Goal: Information Seeking & Learning: Find specific fact

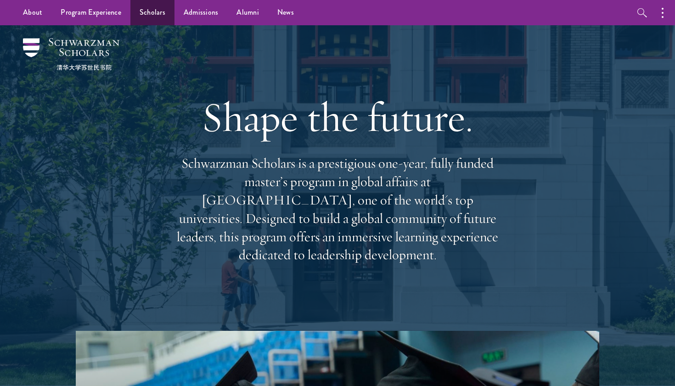
click at [151, 13] on link "Scholars" at bounding box center [152, 12] width 44 height 25
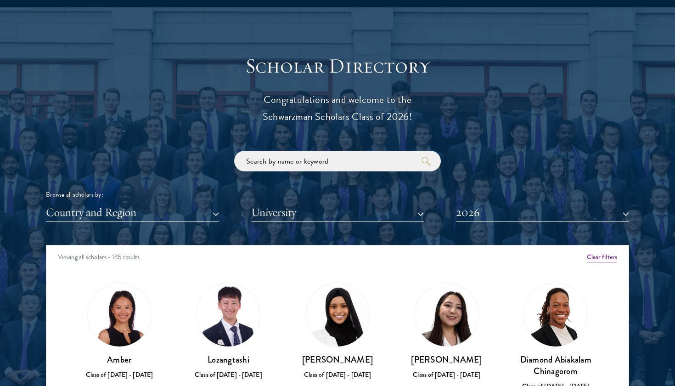
scroll to position [975, 0]
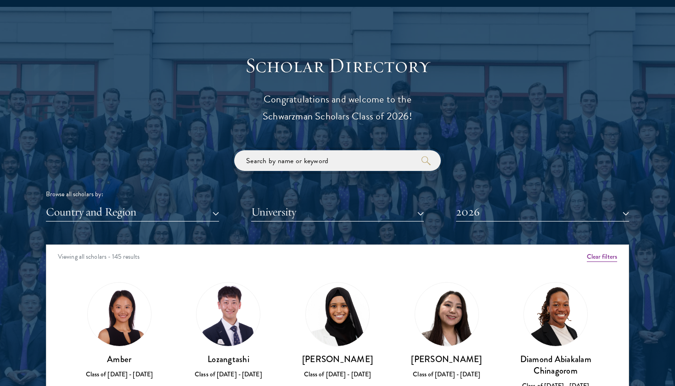
click at [285, 156] on input "search" at bounding box center [337, 160] width 207 height 21
click at [482, 210] on button "2026" at bounding box center [542, 212] width 173 height 19
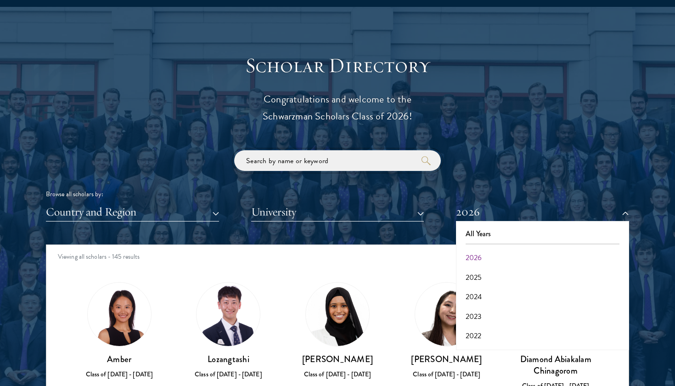
click at [316, 160] on input "search" at bounding box center [337, 160] width 207 height 21
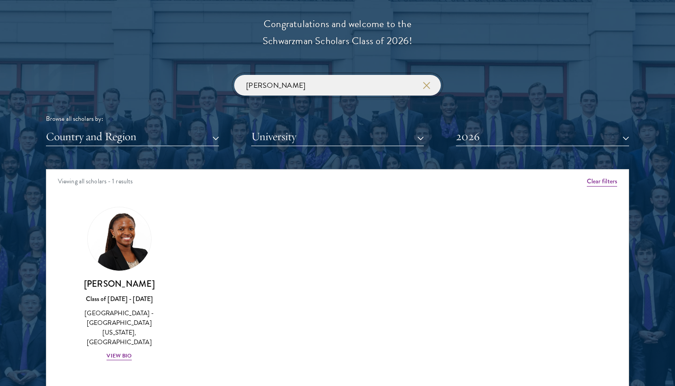
scroll to position [1052, 0]
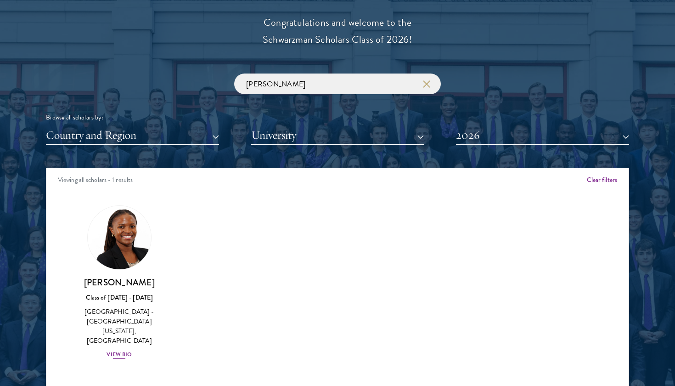
click at [129, 288] on div "[PERSON_NAME] Class of [DATE] - [DATE] [GEOGRAPHIC_DATA] - [GEOGRAPHIC_DATA][US…" at bounding box center [119, 318] width 91 height 83
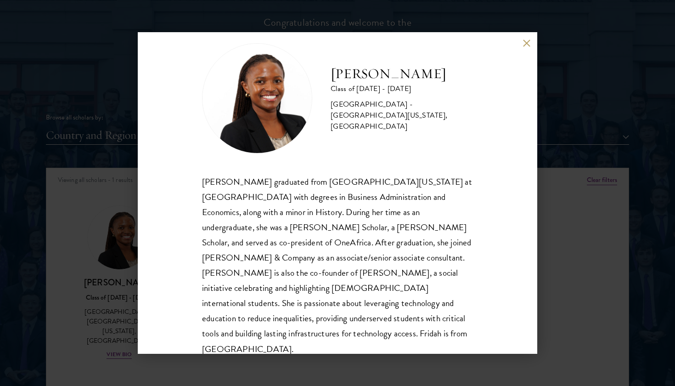
scroll to position [16, 0]
click at [526, 46] on button at bounding box center [527, 43] width 8 height 8
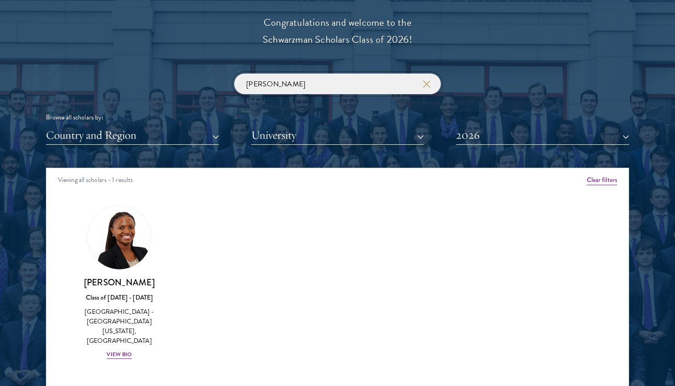
click at [281, 84] on input "[PERSON_NAME]" at bounding box center [337, 84] width 207 height 21
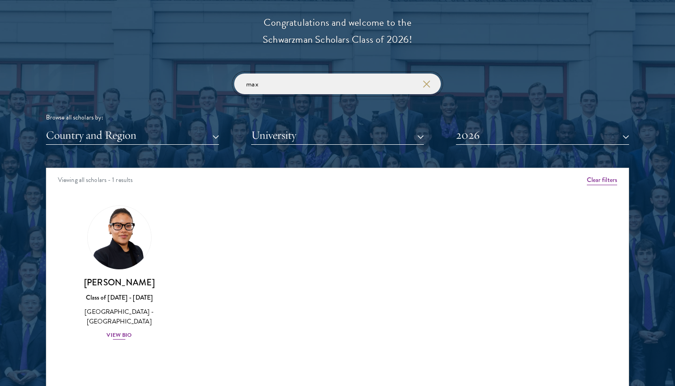
type input "max"
click at [133, 230] on img at bounding box center [120, 238] width 70 height 70
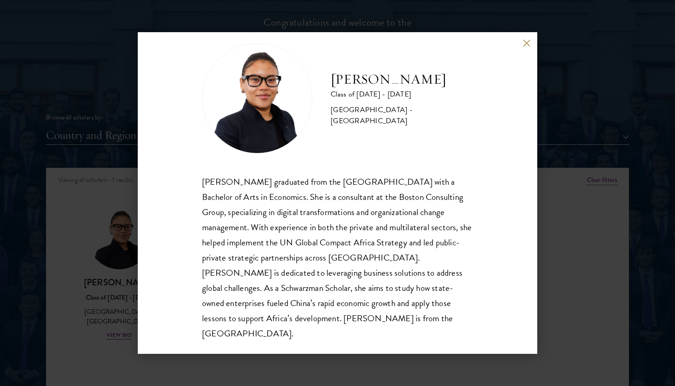
scroll to position [16, 0]
click at [527, 44] on button at bounding box center [527, 43] width 8 height 8
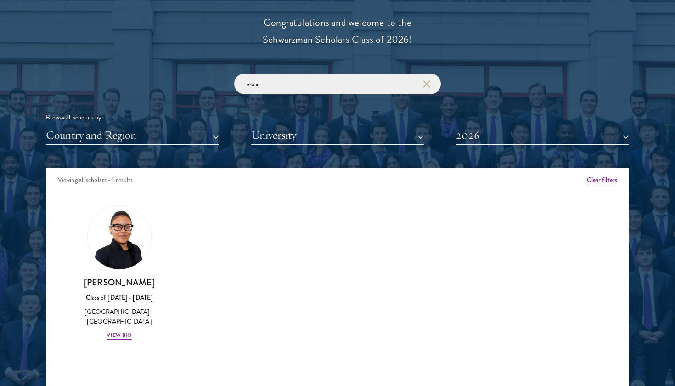
click at [430, 82] on icon "button" at bounding box center [426, 83] width 7 height 7
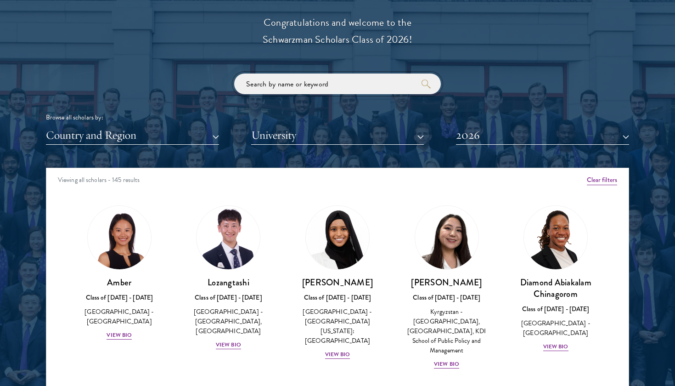
click at [348, 87] on input "search" at bounding box center [337, 84] width 207 height 21
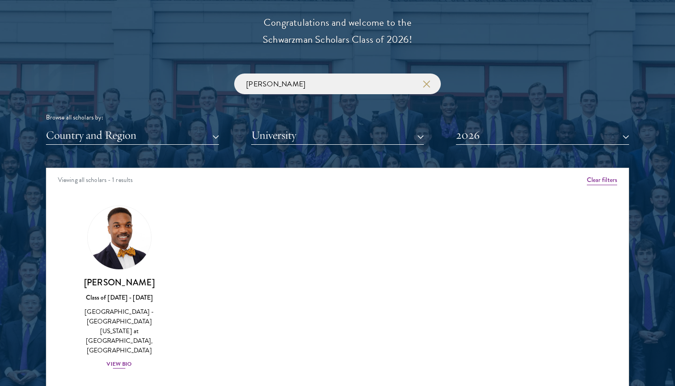
drag, startPoint x: 348, startPoint y: 87, endPoint x: 123, endPoint y: 338, distance: 337.4
click at [123, 360] on div "View Bio" at bounding box center [119, 364] width 25 height 9
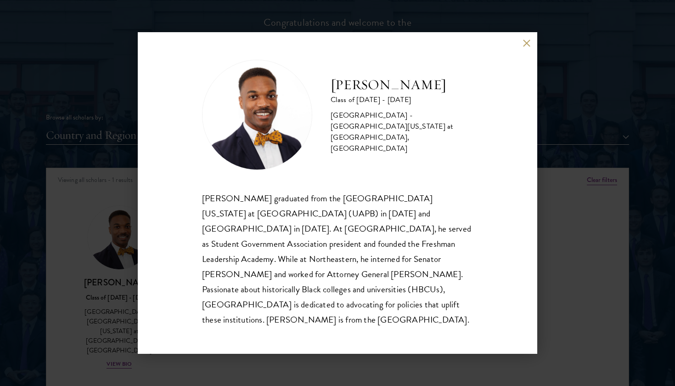
click at [529, 47] on button at bounding box center [527, 43] width 8 height 8
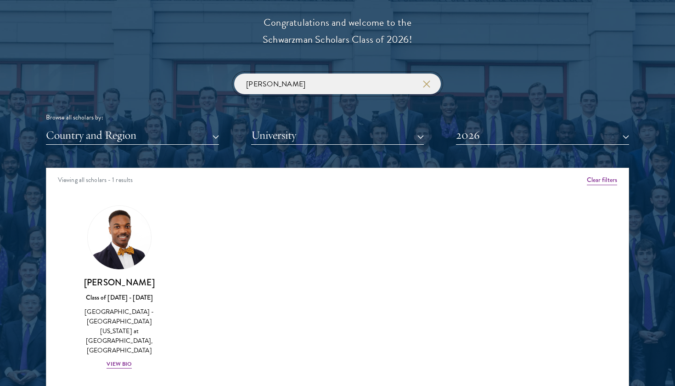
click at [305, 84] on input "[PERSON_NAME]" at bounding box center [337, 84] width 207 height 21
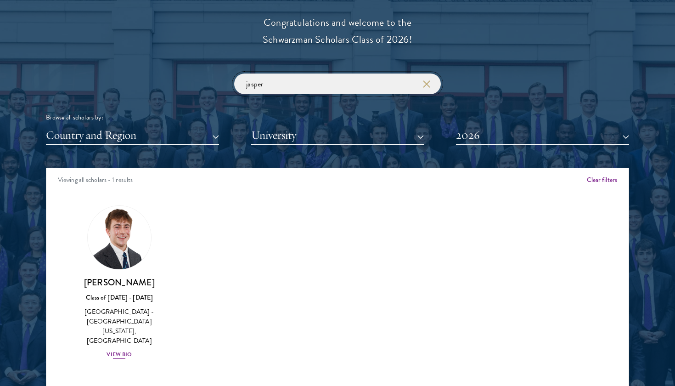
type input "jasper"
click at [121, 350] on div "View Bio" at bounding box center [119, 354] width 25 height 9
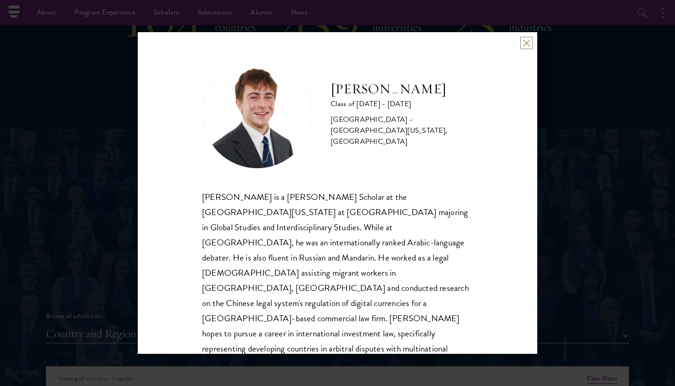
scroll to position [1, 0]
click at [524, 40] on button at bounding box center [527, 43] width 8 height 8
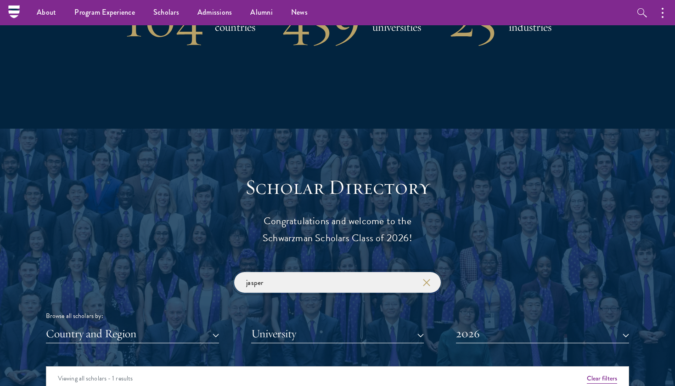
click at [297, 280] on input "jasper" at bounding box center [337, 282] width 207 height 21
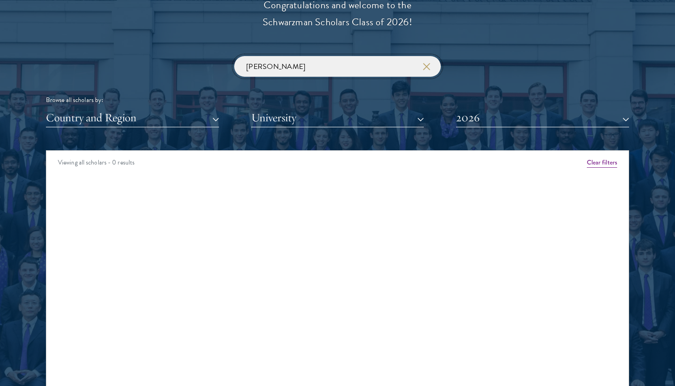
scroll to position [1071, 0]
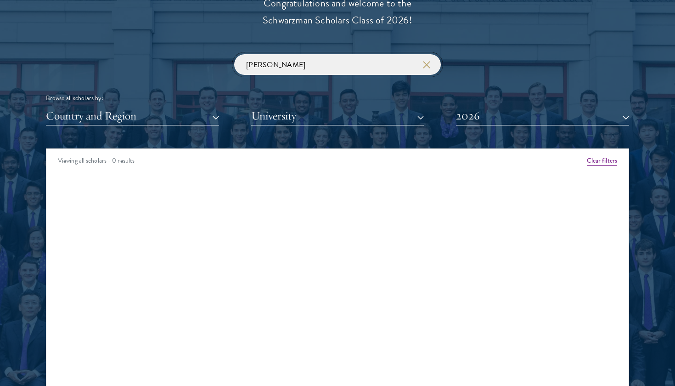
click button "submit" at bounding box center [0, 0] width 0 height 0
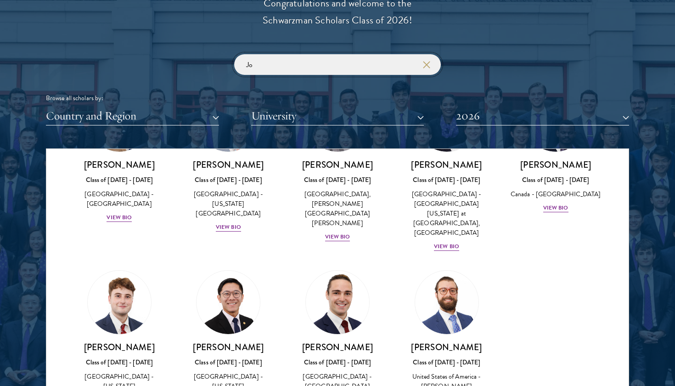
scroll to position [98, 0]
type input "Jo"
click at [351, 342] on h3 "[PERSON_NAME]" at bounding box center [337, 347] width 91 height 11
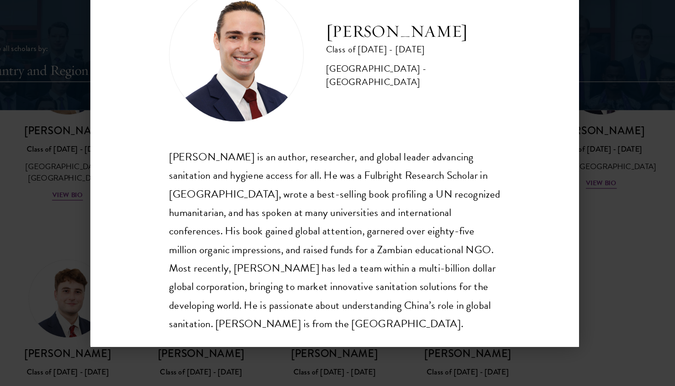
scroll to position [1072, 0]
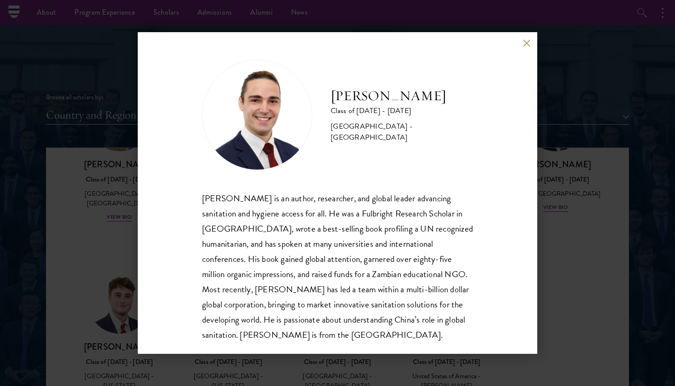
click at [529, 37] on div "[PERSON_NAME] Class of [DATE] - [DATE] [GEOGRAPHIC_DATA] - [GEOGRAPHIC_DATA] [P…" at bounding box center [338, 193] width 400 height 322
click at [527, 41] on button at bounding box center [527, 43] width 8 height 8
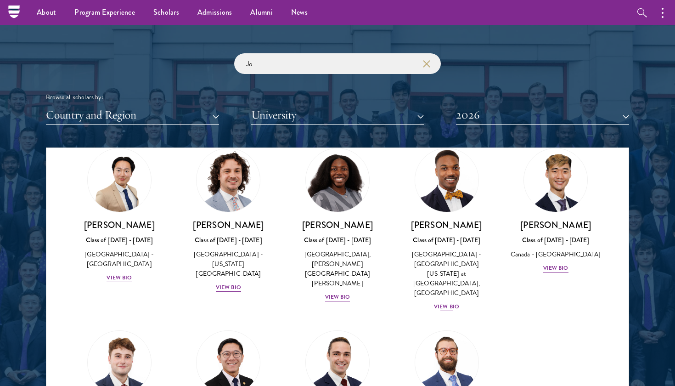
scroll to position [36, 0]
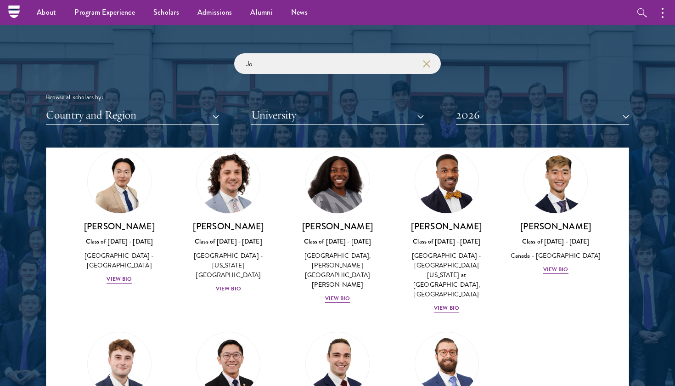
click at [430, 62] on icon "button" at bounding box center [426, 63] width 7 height 7
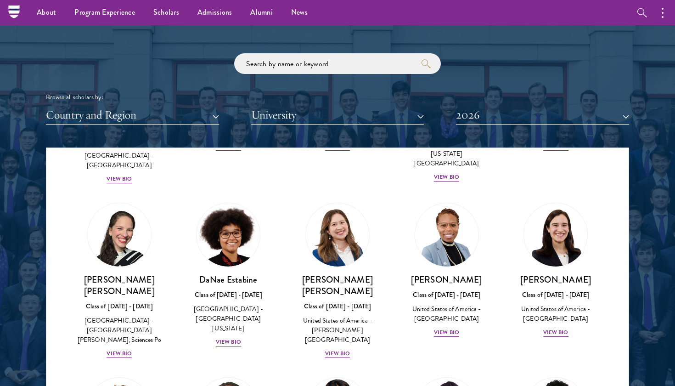
scroll to position [1198, 0]
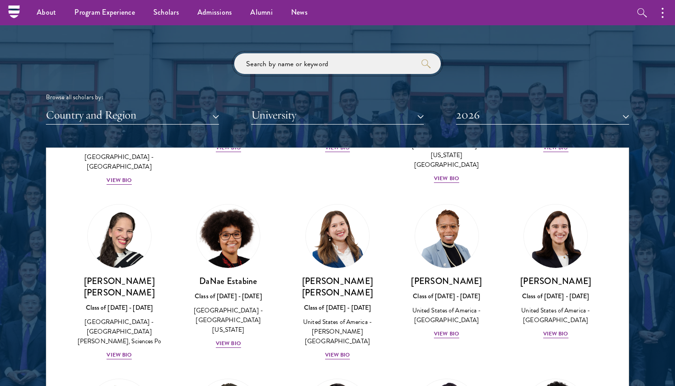
click at [292, 61] on input "search" at bounding box center [337, 63] width 207 height 21
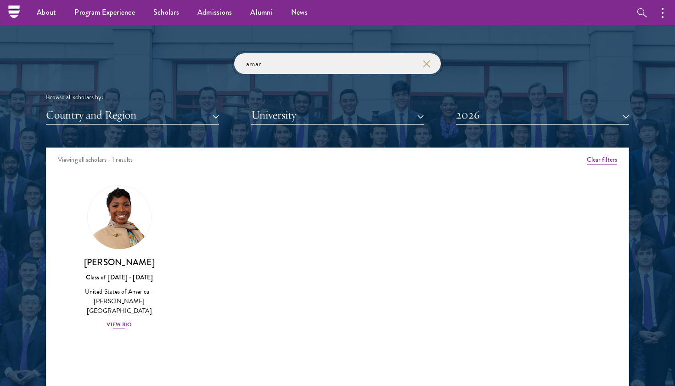
type input "amar"
click at [115, 230] on img at bounding box center [120, 217] width 70 height 70
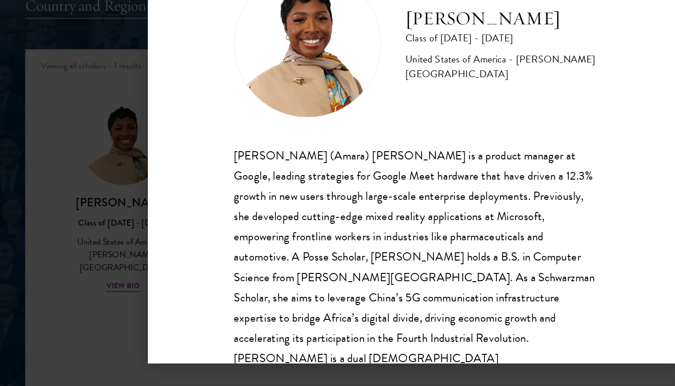
scroll to position [1151, 0]
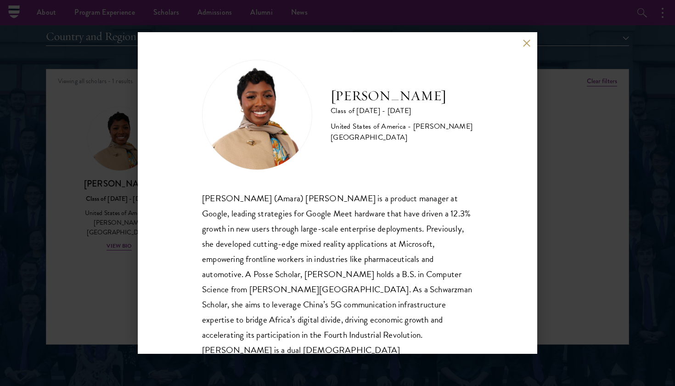
click at [529, 40] on button at bounding box center [527, 43] width 8 height 8
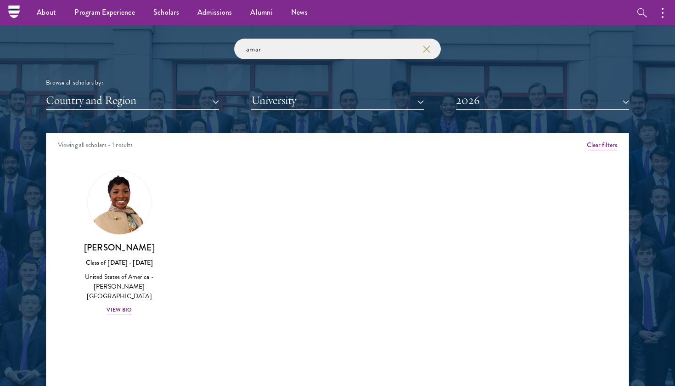
scroll to position [1082, 0]
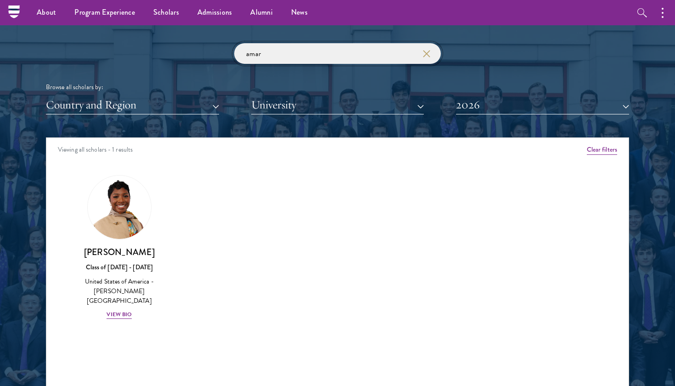
click at [284, 57] on input "amar" at bounding box center [337, 53] width 207 height 21
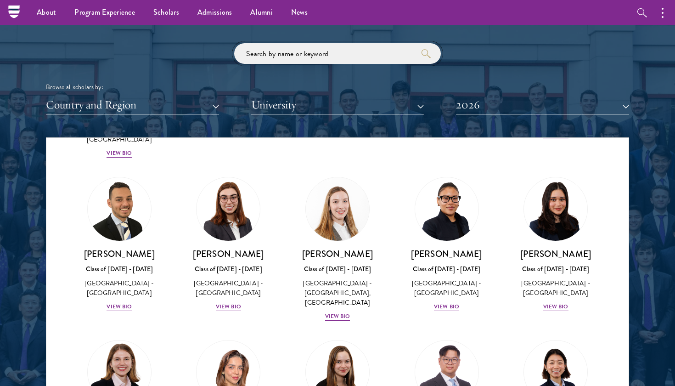
scroll to position [2115, 0]
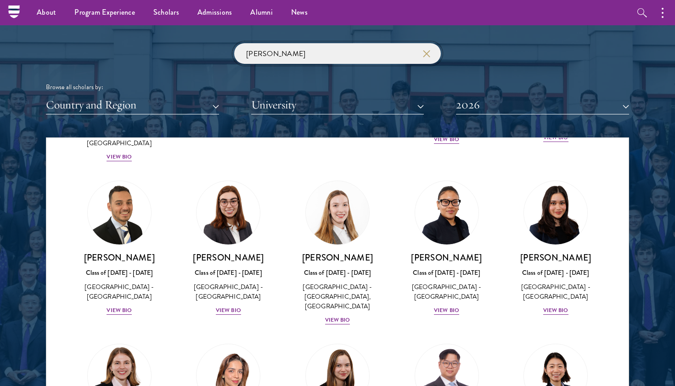
type input "[PERSON_NAME]"
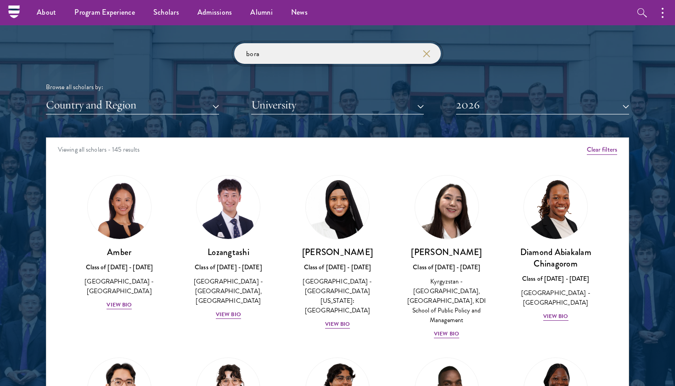
type input "boran"
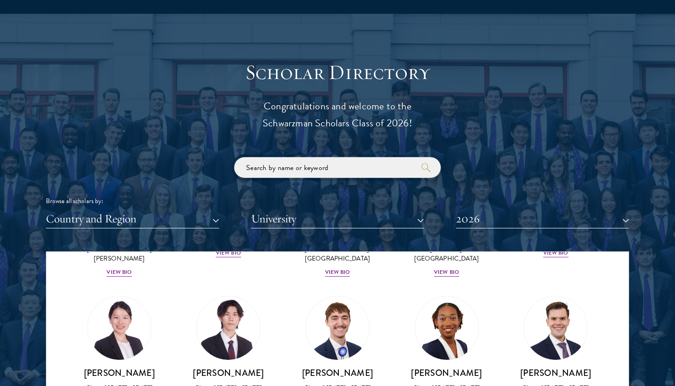
scroll to position [970, 0]
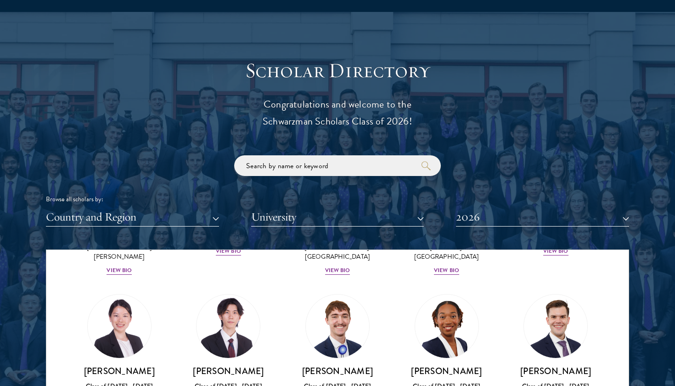
click at [470, 221] on button "2026" at bounding box center [542, 217] width 173 height 19
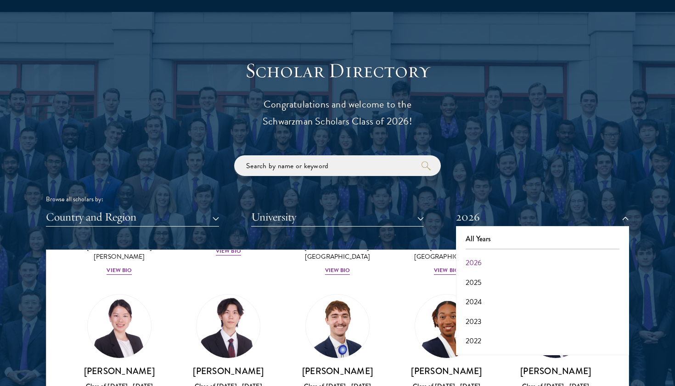
click at [476, 260] on button "2026" at bounding box center [543, 262] width 168 height 19
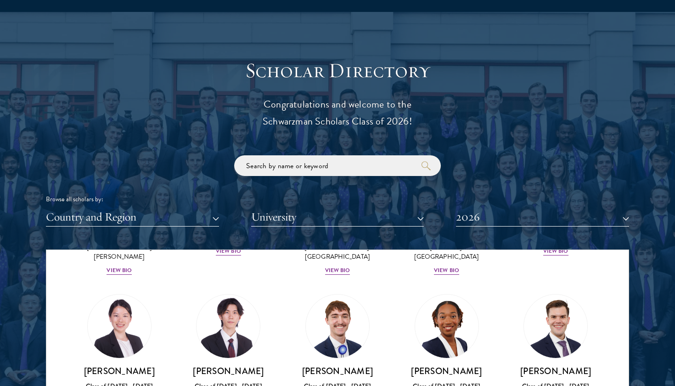
click at [144, 219] on button "Country and Region" at bounding box center [132, 217] width 173 height 19
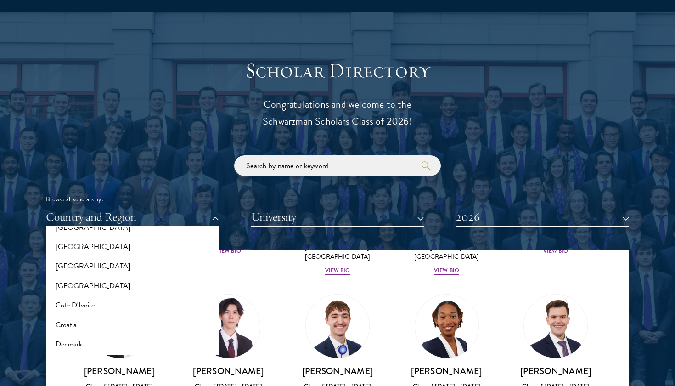
scroll to position [348, 0]
click at [77, 262] on button "[GEOGRAPHIC_DATA]" at bounding box center [133, 265] width 168 height 19
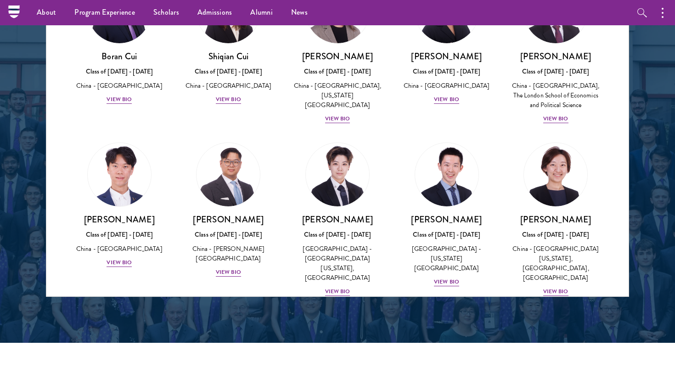
scroll to position [236, 0]
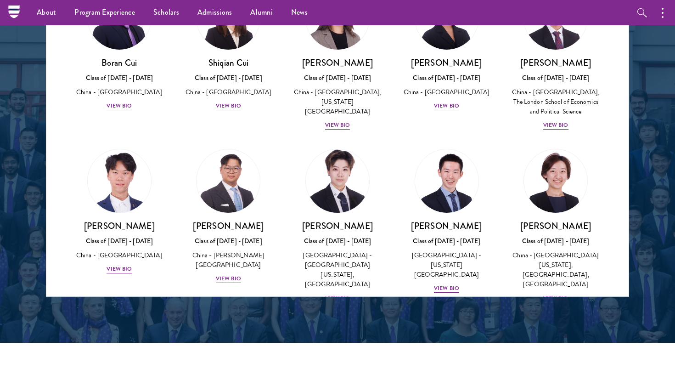
click at [351, 166] on img at bounding box center [338, 181] width 70 height 70
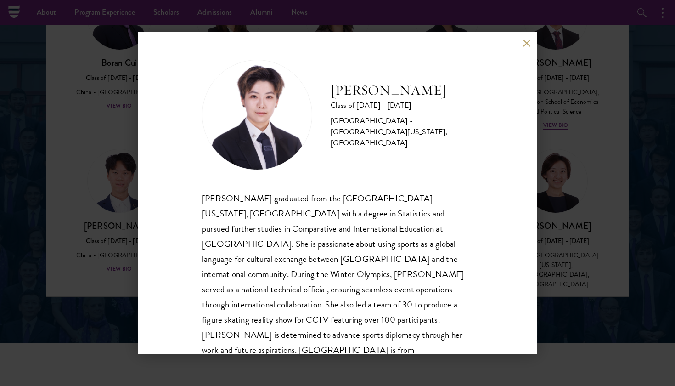
click at [528, 39] on button at bounding box center [527, 43] width 8 height 8
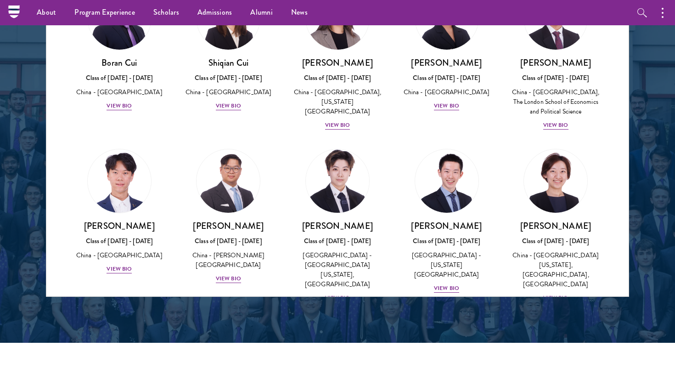
click at [359, 195] on img at bounding box center [338, 181] width 70 height 70
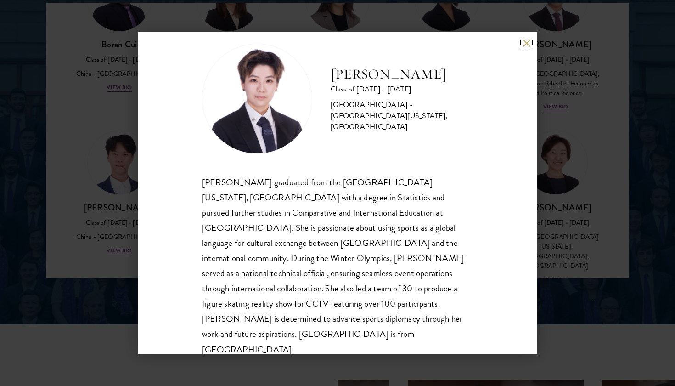
scroll to position [1218, 0]
click at [526, 51] on div "[PERSON_NAME] Class of [DATE] - [DATE] [GEOGRAPHIC_DATA] - [GEOGRAPHIC_DATA][US…" at bounding box center [338, 193] width 400 height 322
click at [529, 40] on button at bounding box center [527, 43] width 8 height 8
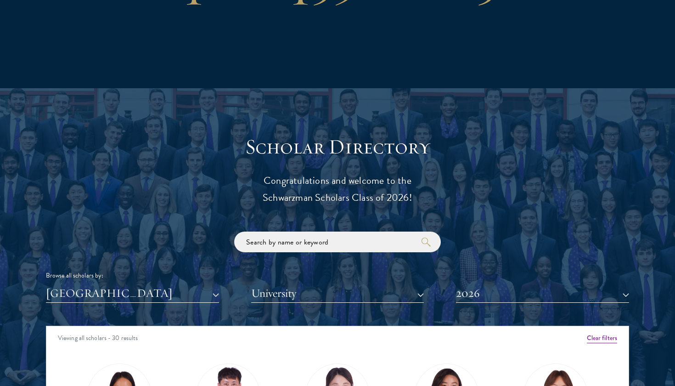
scroll to position [896, 0]
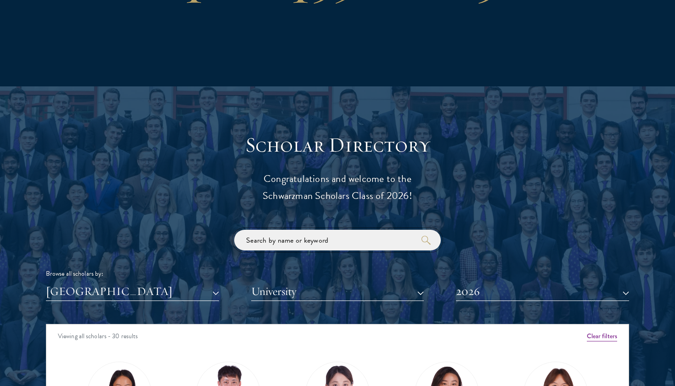
click at [270, 245] on input "search" at bounding box center [337, 240] width 207 height 21
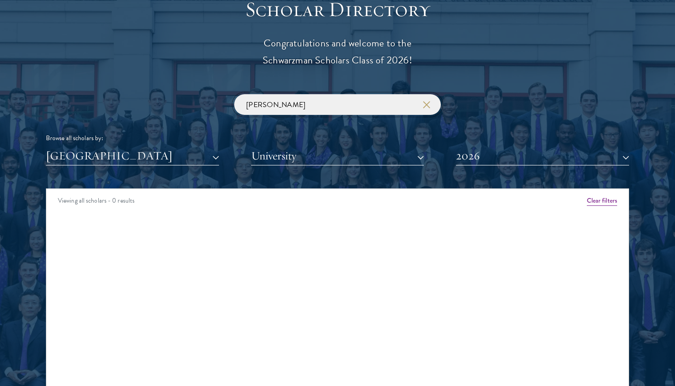
scroll to position [1031, 0]
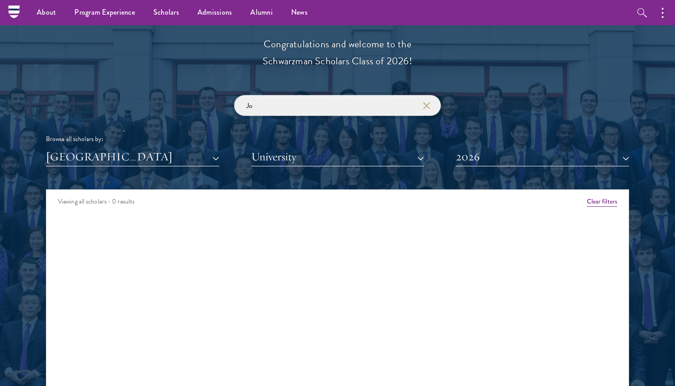
type input "J"
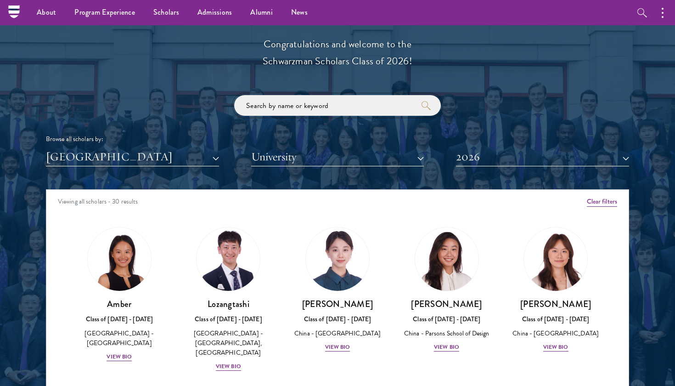
type input "j"
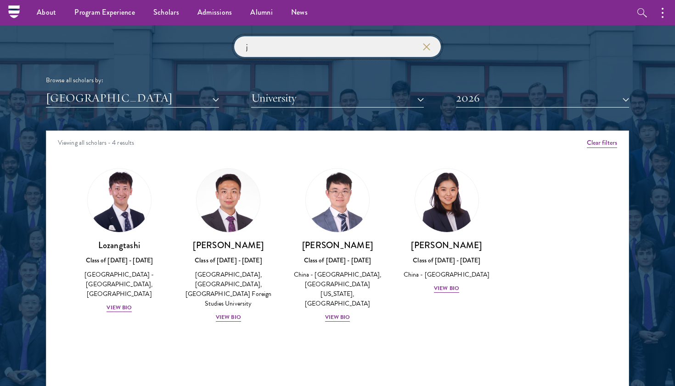
scroll to position [1086, 0]
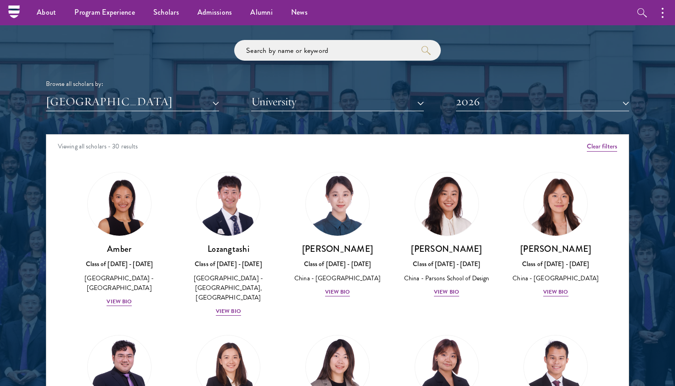
click at [196, 106] on button "[GEOGRAPHIC_DATA]" at bounding box center [132, 101] width 173 height 19
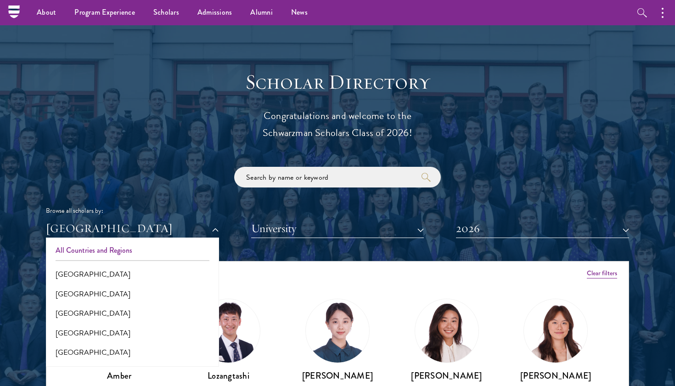
scroll to position [945, 0]
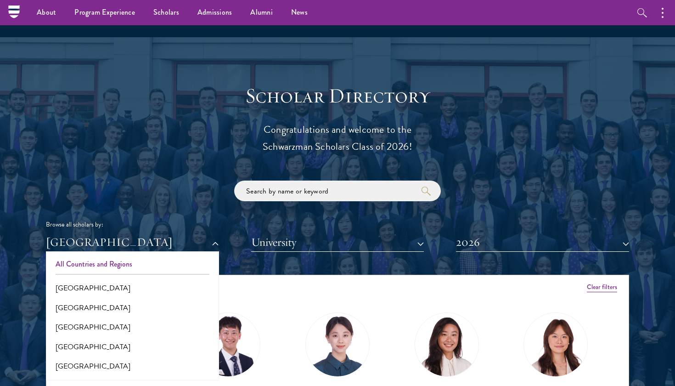
click at [110, 263] on button "All Countries and Regions" at bounding box center [133, 264] width 168 height 19
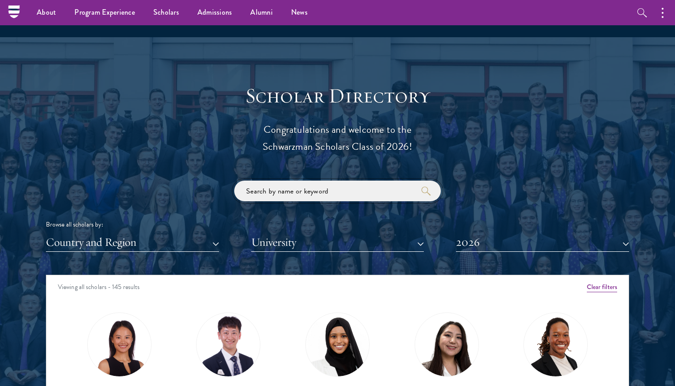
click at [316, 190] on input "search" at bounding box center [337, 191] width 207 height 21
type input "n"
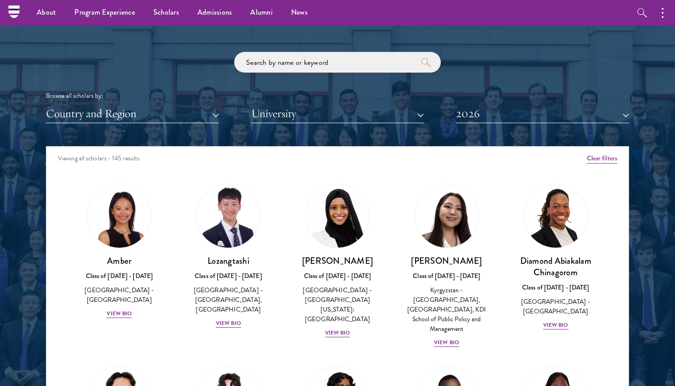
click at [306, 113] on button "University" at bounding box center [337, 113] width 173 height 19
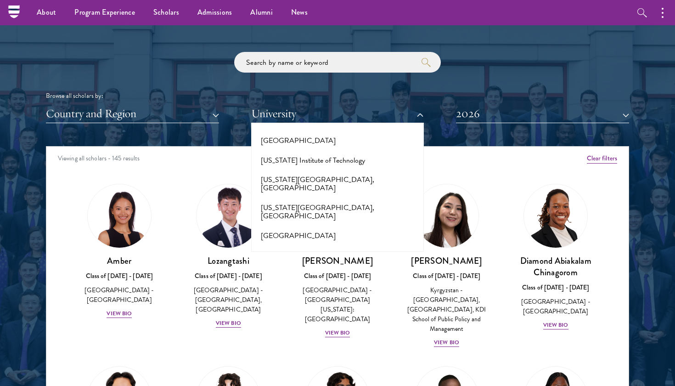
scroll to position [921, 0]
click at [295, 52] on input "search" at bounding box center [337, 62] width 207 height 21
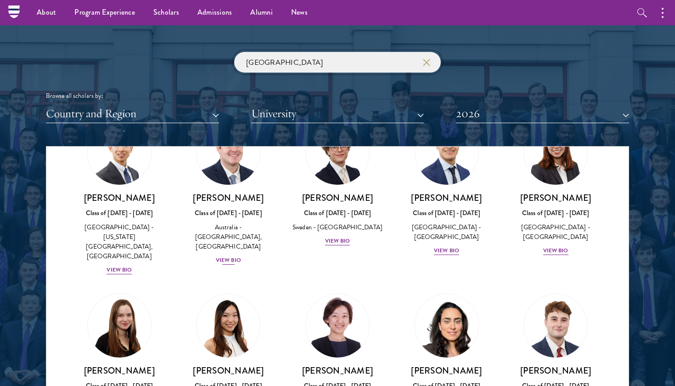
scroll to position [67, 0]
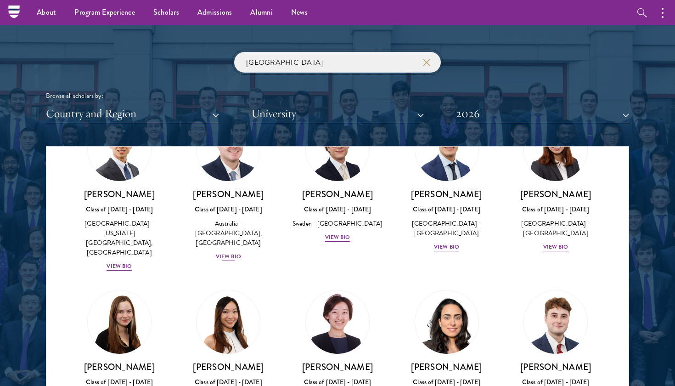
click button "submit" at bounding box center [0, 0] width 0 height 0
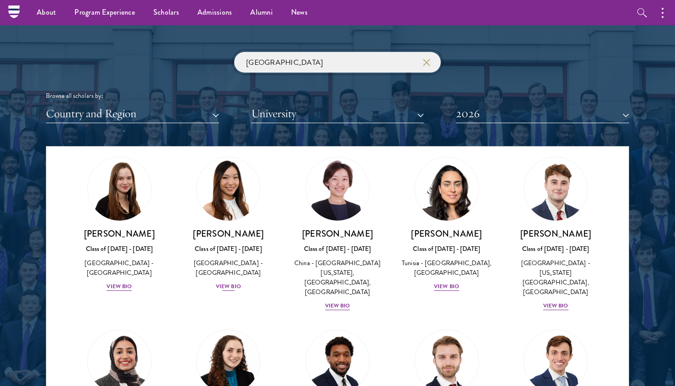
scroll to position [199, 0]
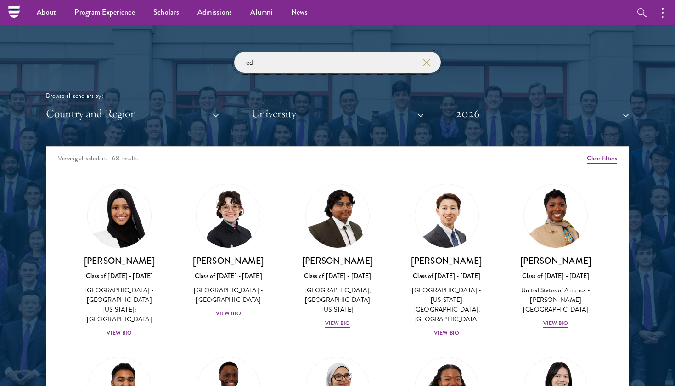
type input "ed"
click at [429, 61] on use "button" at bounding box center [426, 62] width 13 height 13
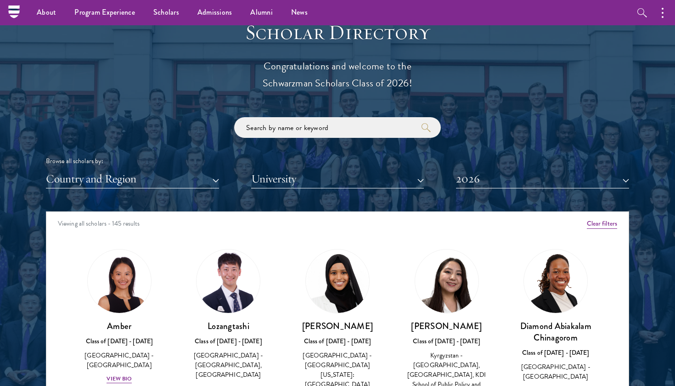
scroll to position [1008, 0]
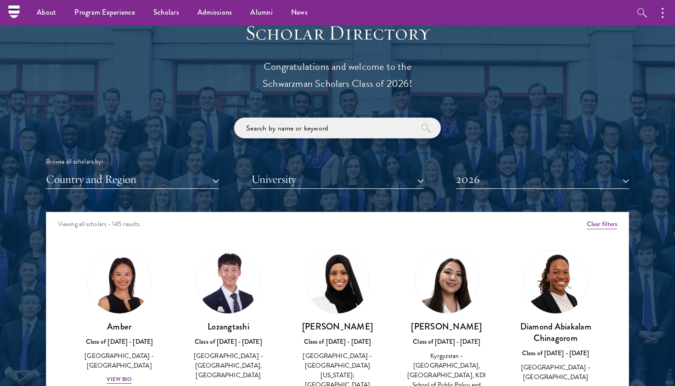
click at [308, 127] on input "search" at bounding box center [337, 128] width 207 height 21
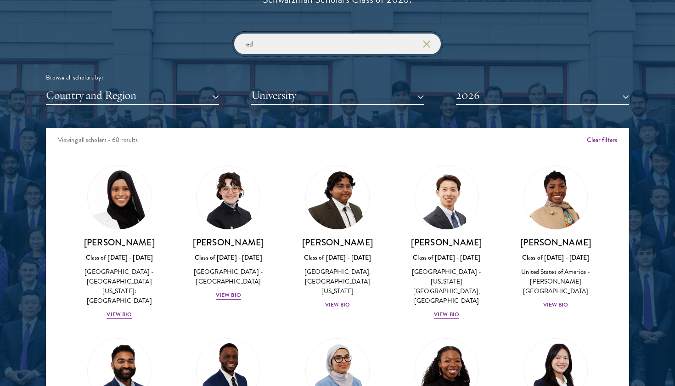
scroll to position [1093, 0]
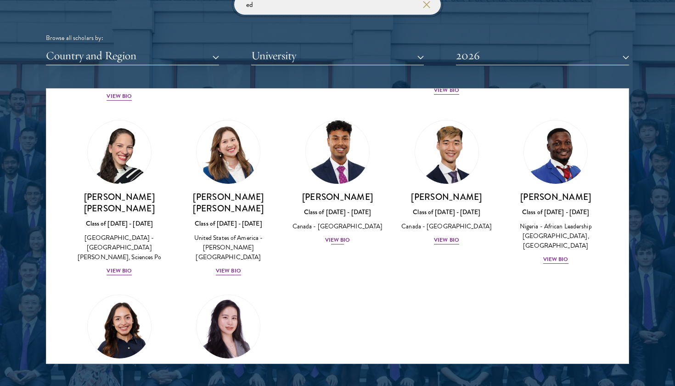
scroll to position [1128, 0]
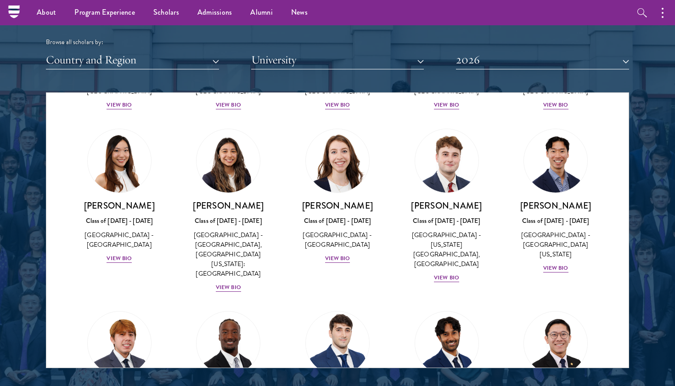
scroll to position [1252, 0]
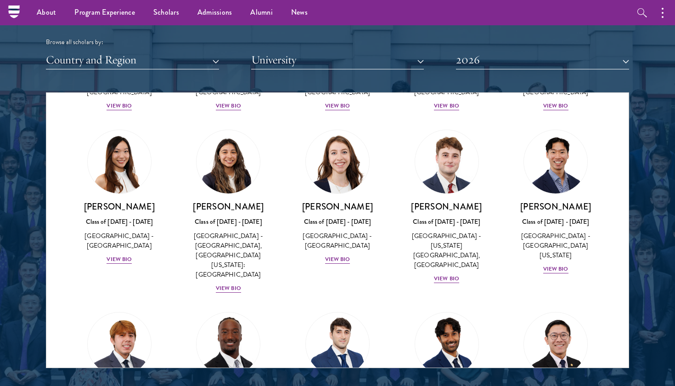
type input "ed"
click at [232, 309] on img at bounding box center [228, 344] width 70 height 70
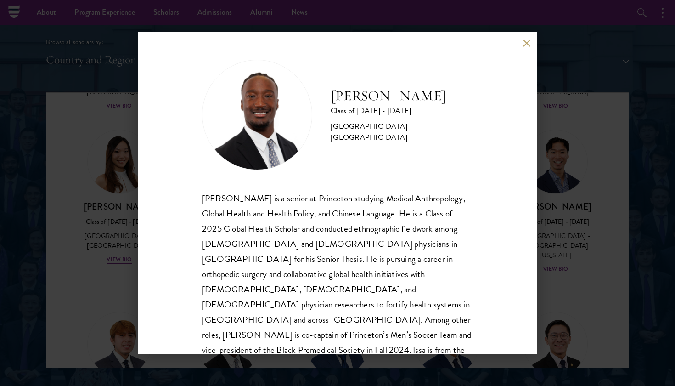
click at [519, 28] on div "[PERSON_NAME] Class of [DATE] - [DATE] [GEOGRAPHIC_DATA] - [GEOGRAPHIC_DATA] [P…" at bounding box center [337, 193] width 675 height 386
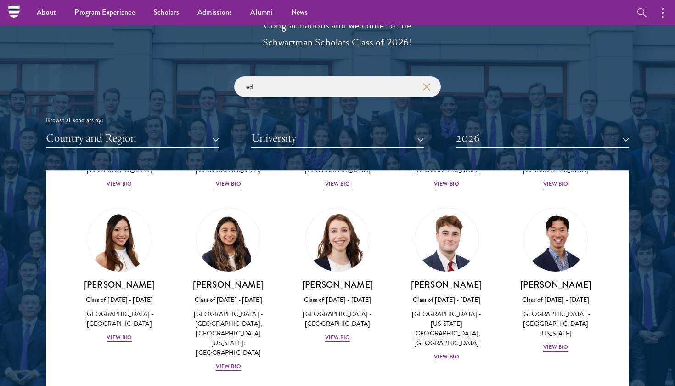
scroll to position [1049, 0]
click at [426, 83] on icon "button" at bounding box center [426, 86] width 7 height 7
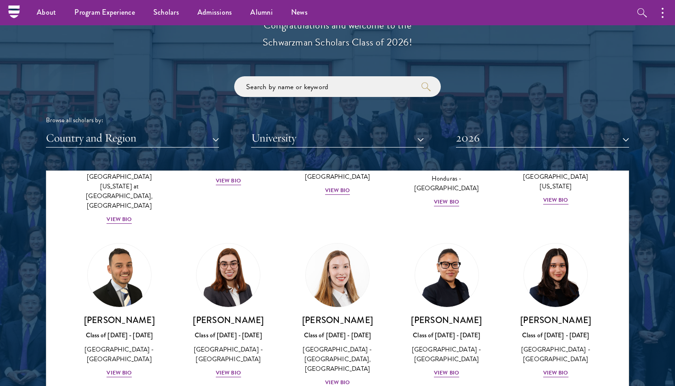
scroll to position [2088, 0]
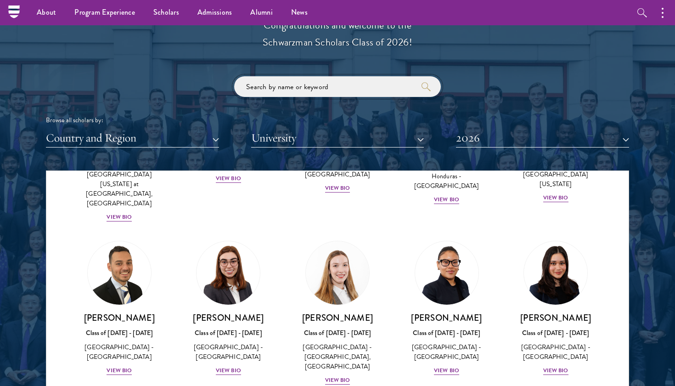
click at [298, 90] on input "search" at bounding box center [337, 86] width 207 height 21
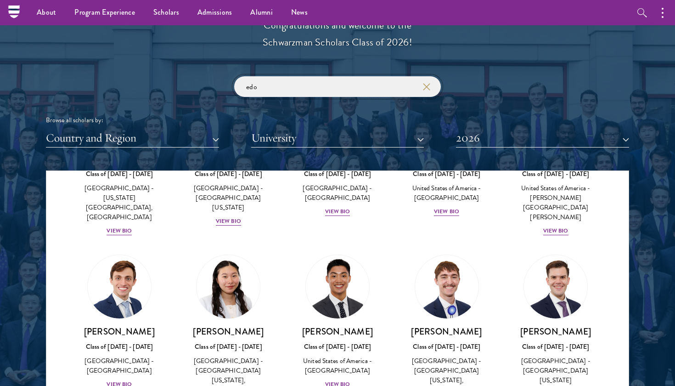
scroll to position [2057, 0]
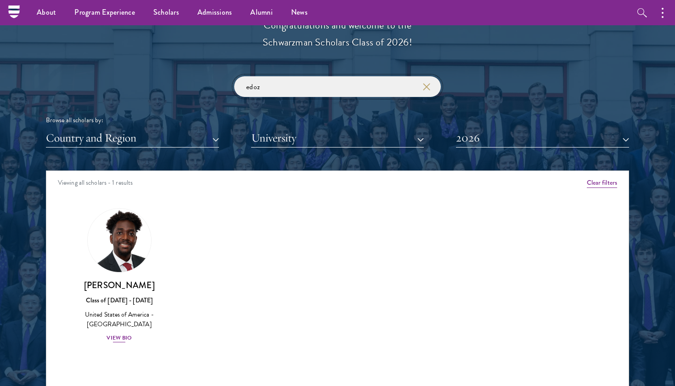
type input "edoz"
click at [129, 249] on img at bounding box center [120, 240] width 70 height 70
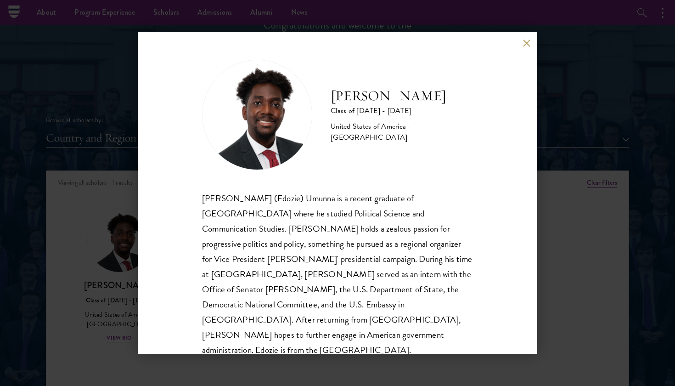
click at [525, 45] on button at bounding box center [527, 43] width 8 height 8
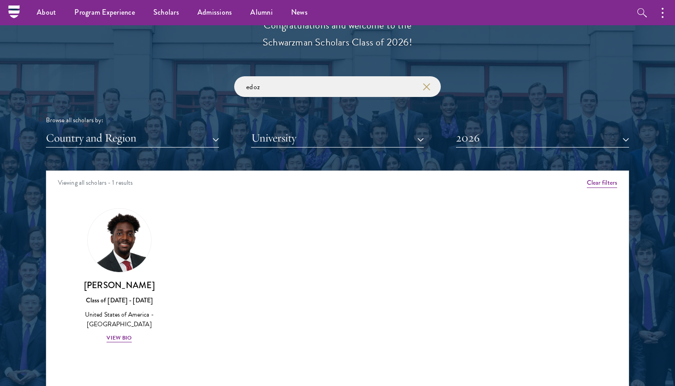
click at [424, 84] on icon "button" at bounding box center [426, 86] width 7 height 7
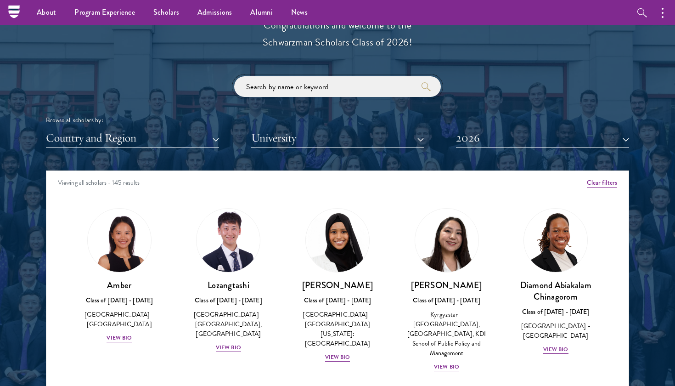
click at [371, 82] on input "search" at bounding box center [337, 86] width 207 height 21
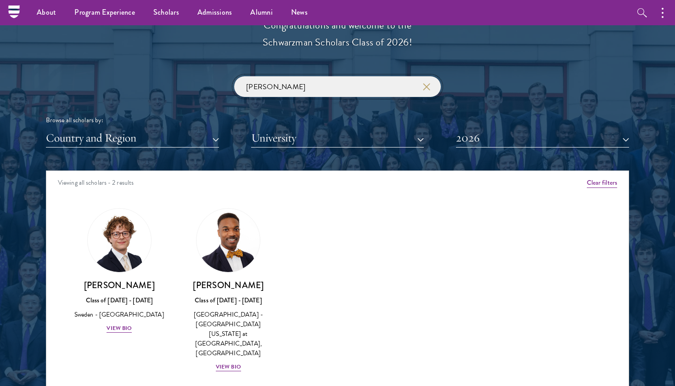
type input "[PERSON_NAME]"
drag, startPoint x: 371, startPoint y: 82, endPoint x: 125, endPoint y: 247, distance: 295.4
click at [125, 247] on img at bounding box center [120, 240] width 70 height 70
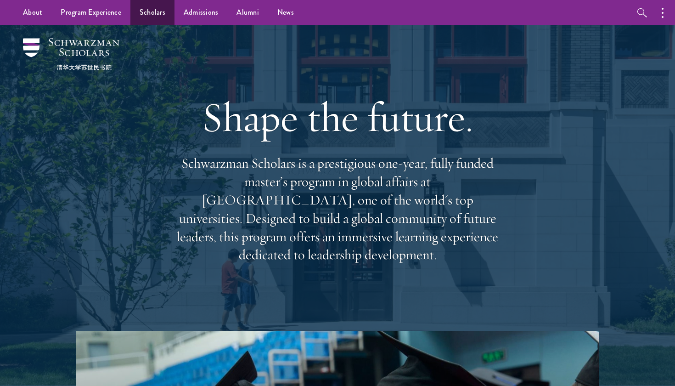
click at [150, 17] on link "Scholars" at bounding box center [152, 12] width 44 height 25
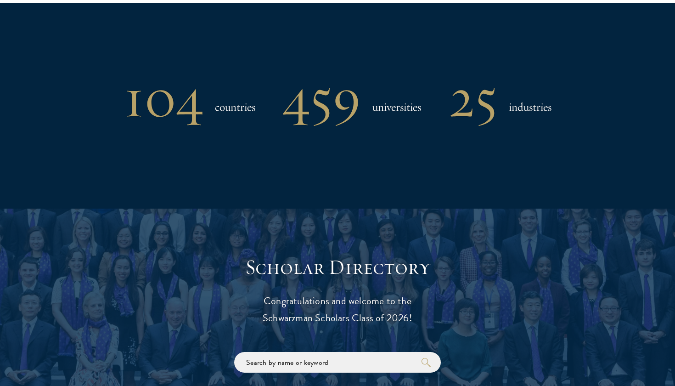
scroll to position [881, 0]
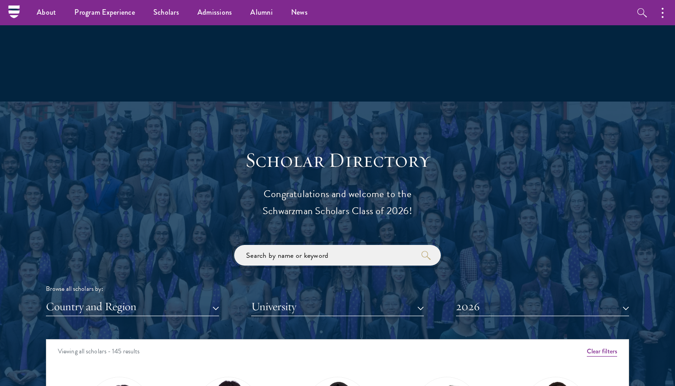
click at [261, 251] on input "search" at bounding box center [337, 255] width 207 height 21
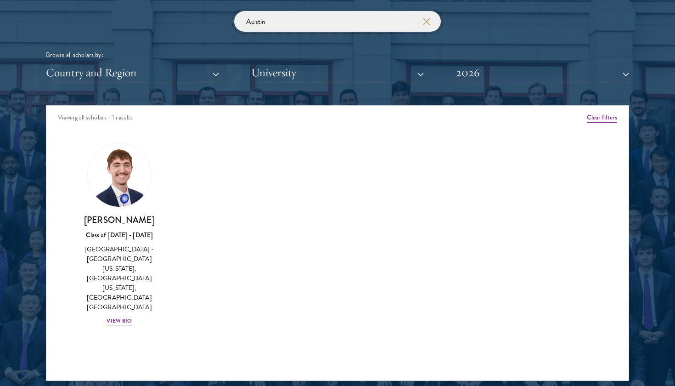
scroll to position [1116, 0]
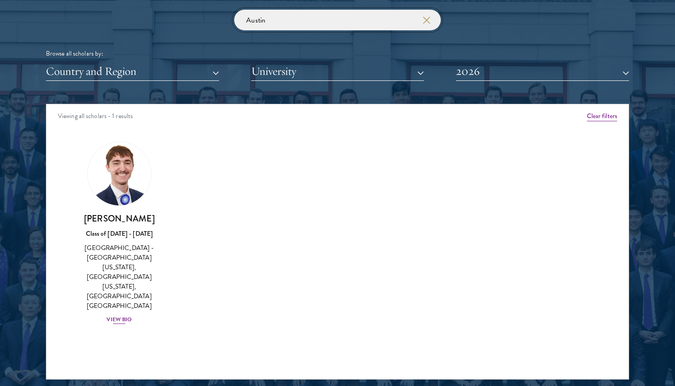
type input "Austin"
click at [127, 315] on div "View Bio" at bounding box center [119, 319] width 25 height 9
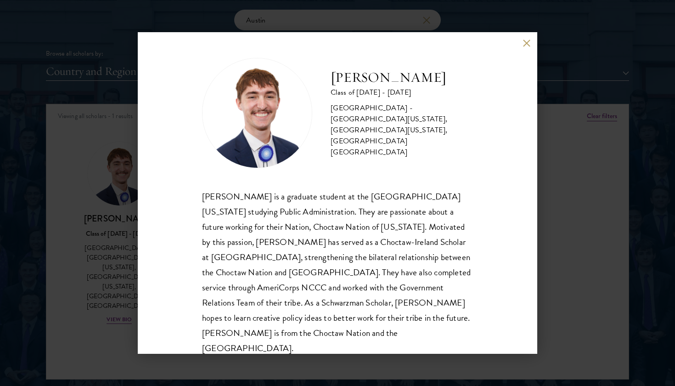
scroll to position [1, 0]
click at [386, 88] on h2 "[PERSON_NAME]" at bounding box center [402, 78] width 142 height 18
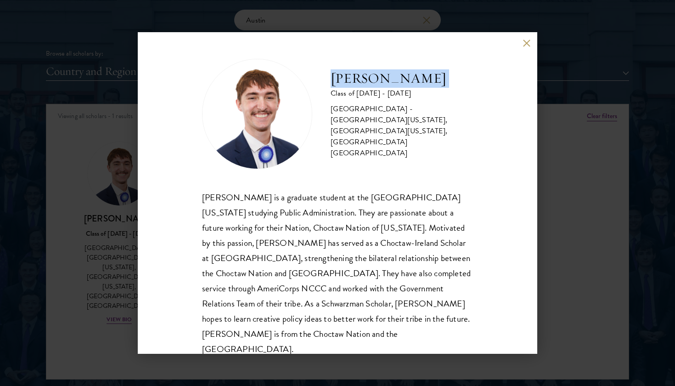
click at [386, 88] on h2 "[PERSON_NAME]" at bounding box center [402, 78] width 142 height 18
copy div "[PERSON_NAME]"
click at [528, 43] on button at bounding box center [527, 43] width 8 height 8
